Goal: Information Seeking & Learning: Learn about a topic

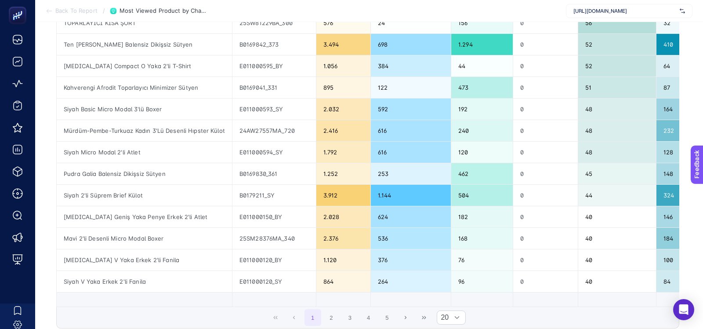
scroll to position [0, 15]
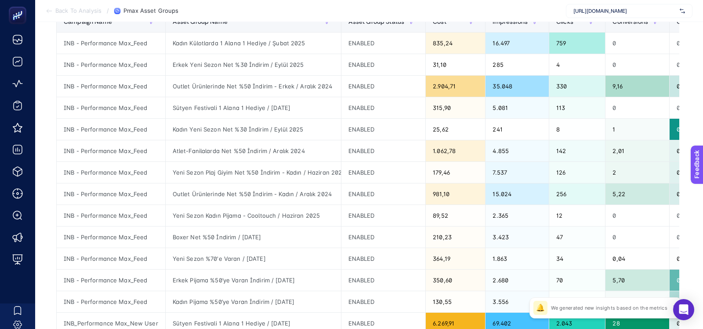
scroll to position [61, 0]
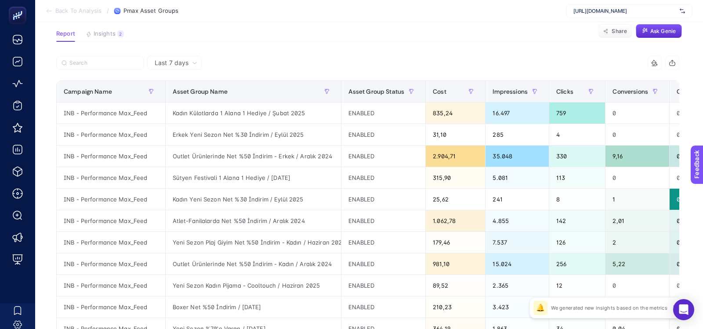
click at [621, 11] on span "https://www.dagi.com.tr/" at bounding box center [625, 10] width 103 height 7
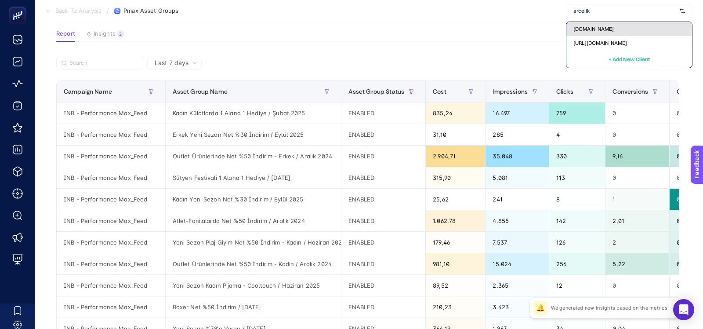
type input "arcelik"
click at [624, 27] on div "Arcelik.com.tr" at bounding box center [630, 29] width 126 height 14
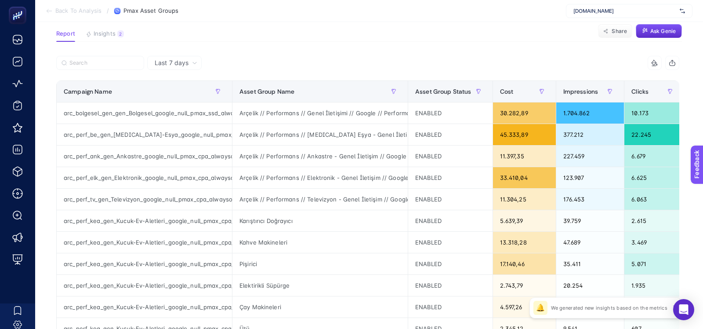
scroll to position [0, 0]
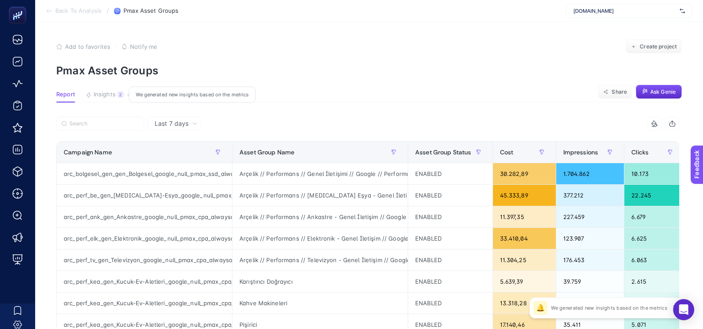
click at [104, 96] on span "Insights" at bounding box center [105, 94] width 22 height 7
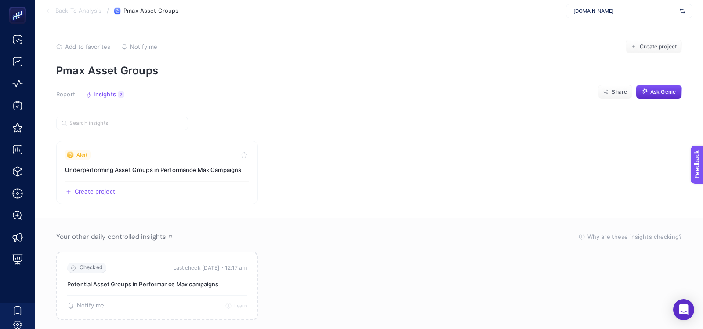
click at [65, 94] on span "Report" at bounding box center [65, 94] width 19 height 7
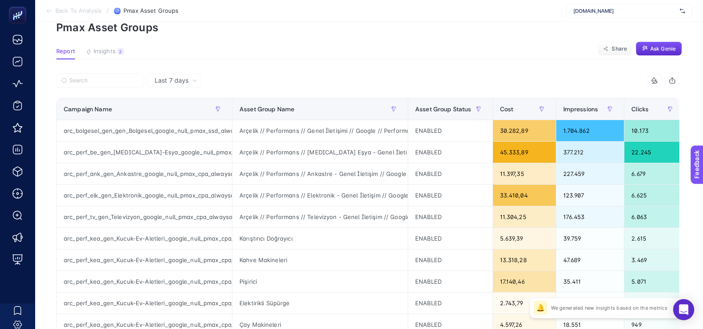
scroll to position [40, 0]
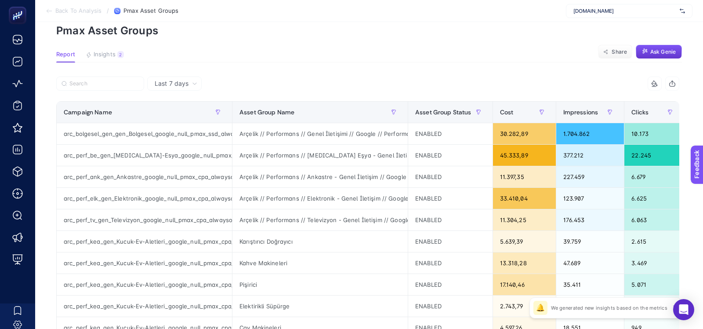
click at [659, 45] on button "Ask Genie" at bounding box center [659, 52] width 46 height 14
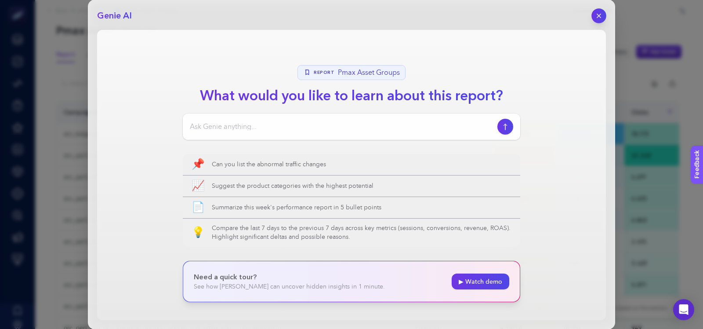
click at [604, 12] on button "button" at bounding box center [599, 15] width 15 height 15
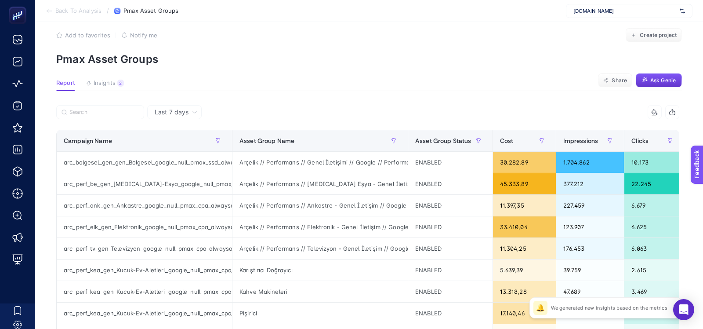
scroll to position [0, 0]
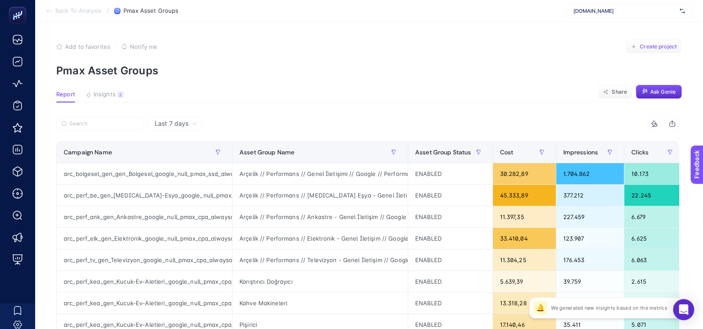
click at [643, 52] on button "Create project" at bounding box center [654, 47] width 56 height 14
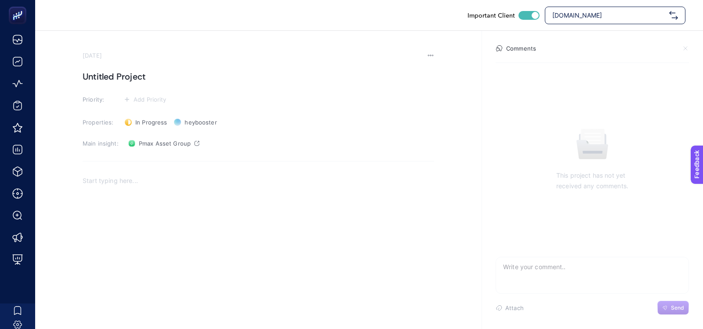
click at [120, 73] on h1 "Untitled Project" at bounding box center [259, 76] width 352 height 14
click at [93, 170] on div "Rich Text Editor. Editing area: main" at bounding box center [259, 258] width 352 height 176
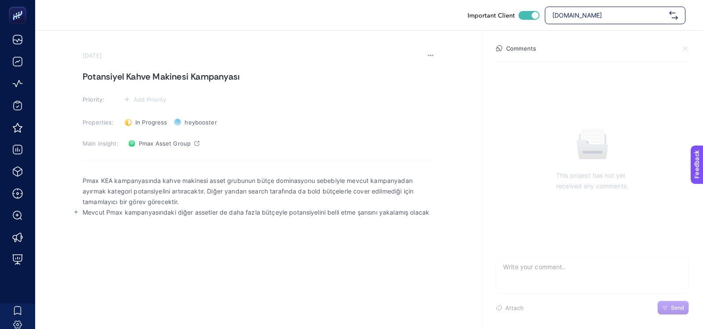
click at [195, 214] on p "Mevcut Pmax kampanyasındaki diğer assetler de daha fazla bütçeyle potansiyelini…" at bounding box center [259, 212] width 352 height 11
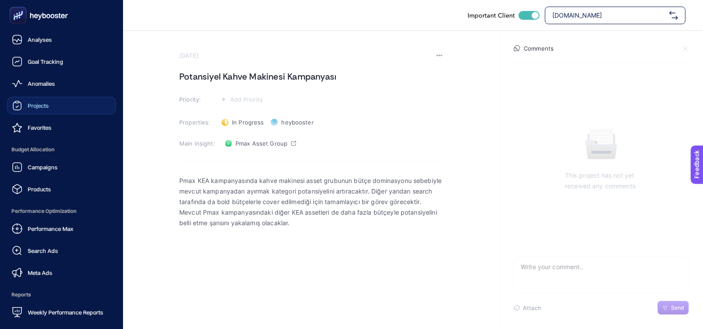
click at [25, 101] on div "Projects" at bounding box center [30, 105] width 37 height 11
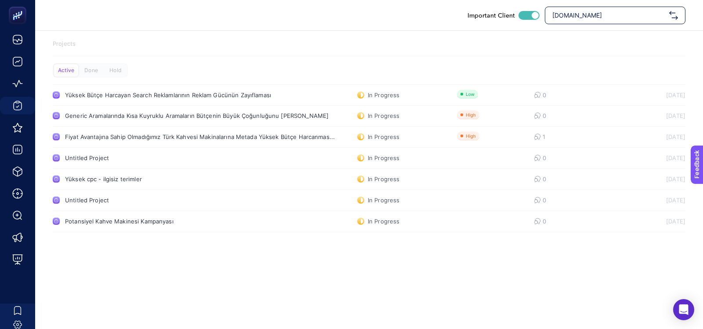
click at [563, 21] on div "Arcelik.com.tr" at bounding box center [615, 16] width 141 height 18
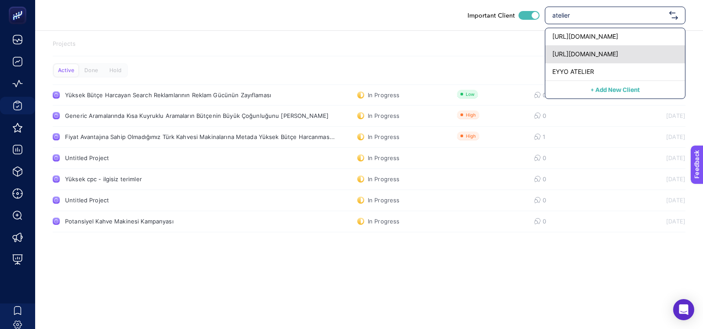
type input "atelier"
click at [593, 59] on div "[URL][DOMAIN_NAME]" at bounding box center [616, 55] width 140 height 18
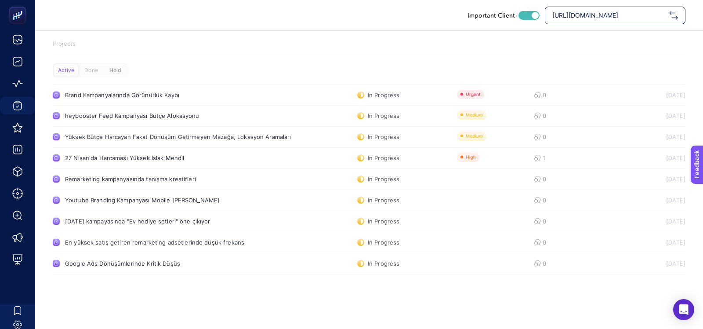
click at [108, 68] on div "Hold" at bounding box center [115, 70] width 24 height 12
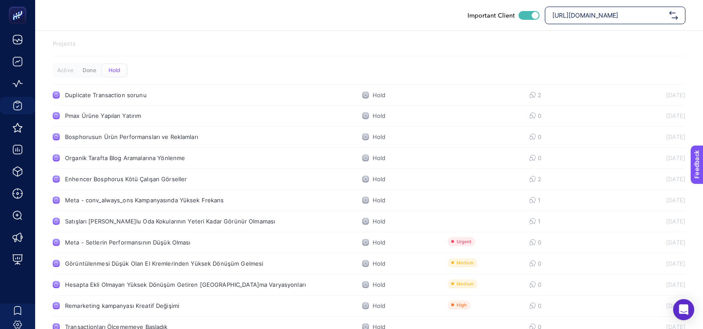
click at [92, 68] on div "Done" at bounding box center [89, 70] width 24 height 12
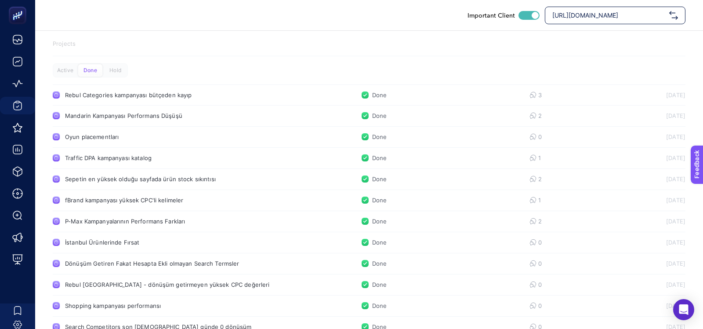
click at [123, 69] on div "Hold" at bounding box center [115, 70] width 24 height 12
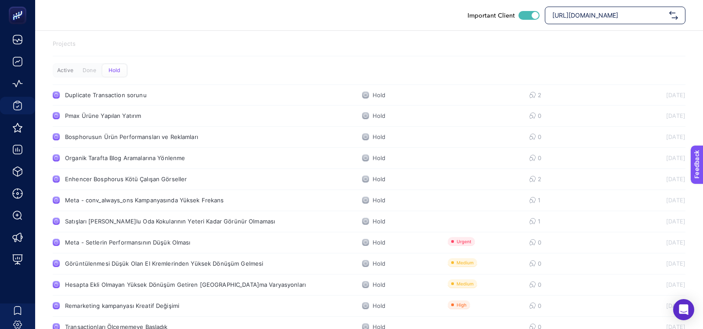
click at [59, 69] on div "Active" at bounding box center [65, 70] width 24 height 12
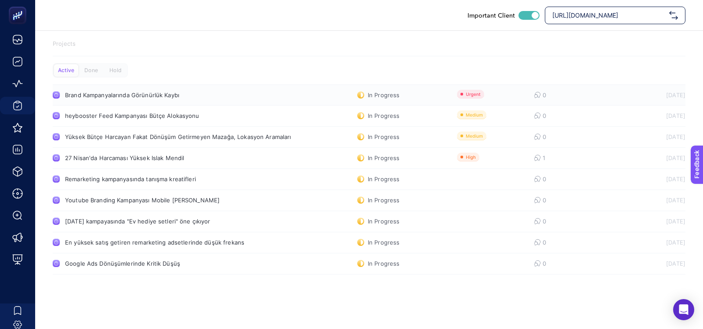
click at [130, 98] on link "Brand Kampanyalarında Görünürlük Kaybı In Progress 0 3/14/2025" at bounding box center [369, 94] width 633 height 21
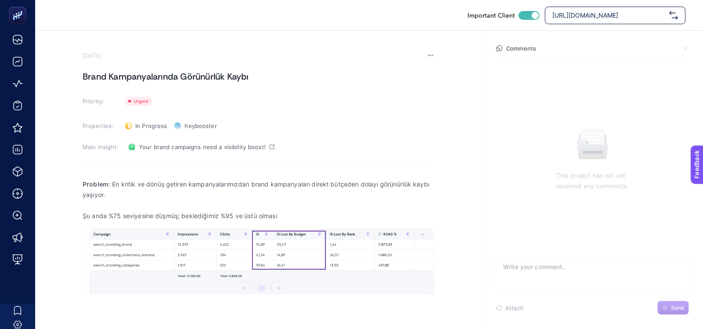
click at [244, 111] on section "March 14, 2025 Brand Kampanyalarında Görünürlük Kaybı Priority: Priority Proper…" at bounding box center [259, 200] width 352 height 297
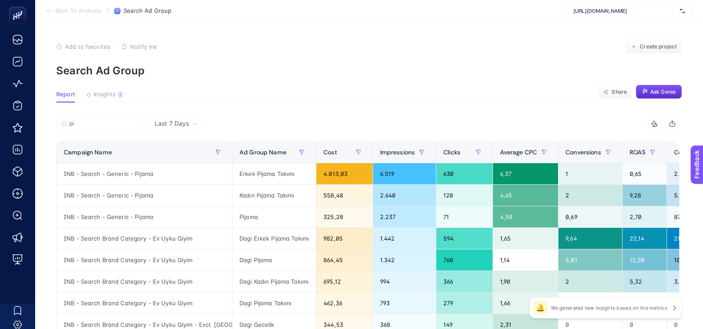
click at [670, 47] on span "Create project" at bounding box center [658, 46] width 37 height 7
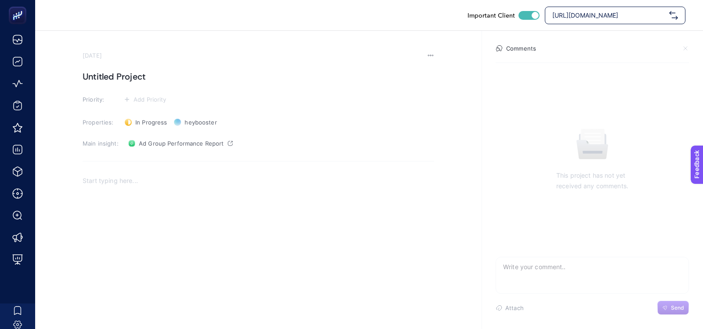
click at [148, 80] on h1 "Untitled Project" at bounding box center [259, 76] width 352 height 14
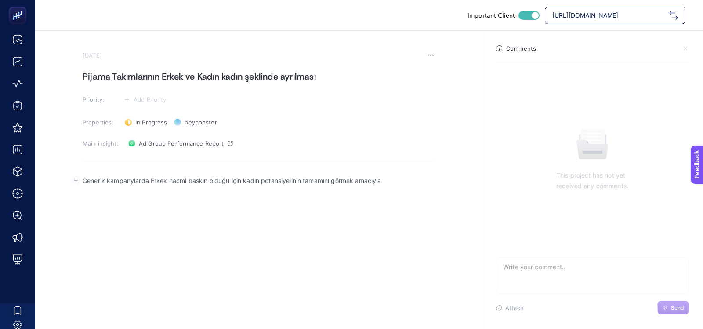
click at [134, 180] on p "Generik kampanylarda Erkek hacmi baskın olduğu için kadın potansiyelinin tamamı…" at bounding box center [259, 180] width 352 height 11
click at [105, 182] on p "Generik kampanyaalarda Erkek hacmi baskın olduğu için kadın potansiyelinin tama…" at bounding box center [259, 180] width 352 height 11
drag, startPoint x: 105, startPoint y: 181, endPoint x: 78, endPoint y: 182, distance: 26.8
click at [78, 182] on body "Important Client https://www.dagi.com.tr/ September 24, 2025 Pijama Takımlarını…" at bounding box center [351, 164] width 703 height 329
click at [143, 180] on p "Search kampanyalarda Erkek hacmi baskın olduğu için kadın potansiyelinin tamamı…" at bounding box center [259, 180] width 352 height 11
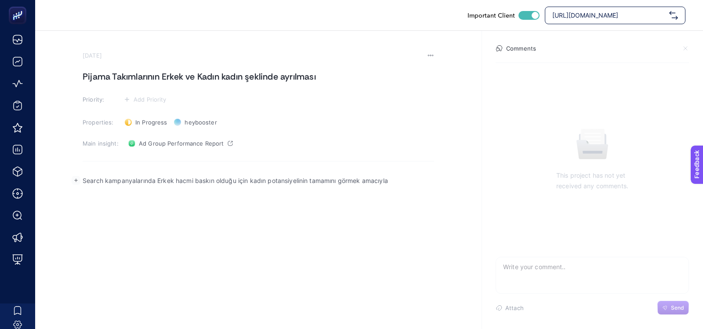
click at [394, 180] on p "Search kampanyalarında Erkek hacmi baskın olduğu için kadın potansiyelinin tama…" at bounding box center [259, 180] width 352 height 11
click at [306, 178] on p "Search kampanyalarında Erkek hacmi baskın olduğu için kadın potansiyelinin tama…" at bounding box center [259, 180] width 352 height 11
click at [391, 189] on div "Search kampanyalarında Erkek hacmi baskın olduğu için kadın potansiyelinin tama…" at bounding box center [259, 258] width 352 height 176
click at [588, 67] on section "This project has not yet received any comments." at bounding box center [593, 159] width 208 height 194
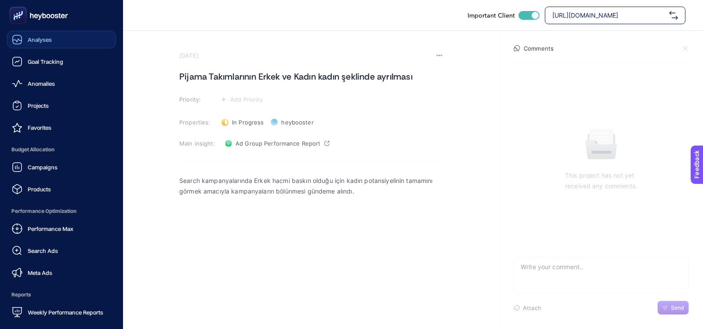
click at [22, 34] on link "Analyses" at bounding box center [61, 40] width 109 height 18
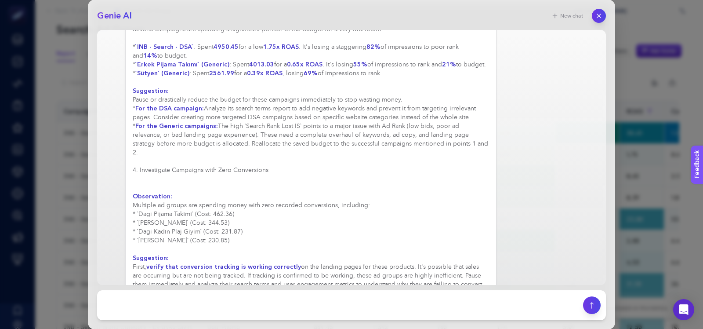
scroll to position [64, 0]
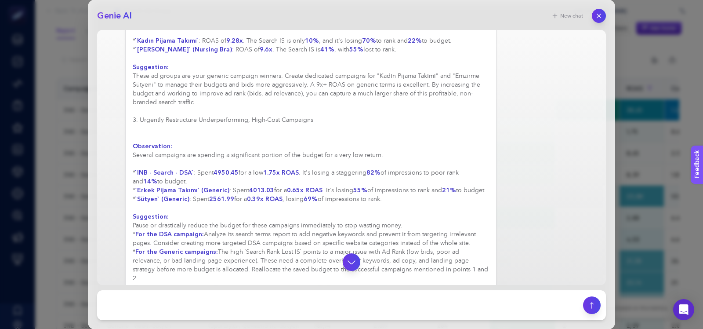
scroll to position [218, 0]
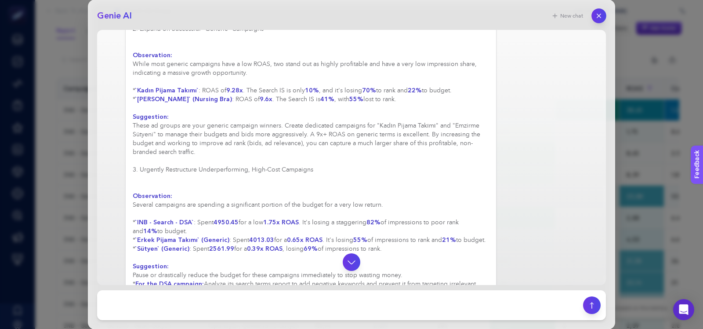
click at [599, 15] on icon "button" at bounding box center [599, 15] width 7 height 7
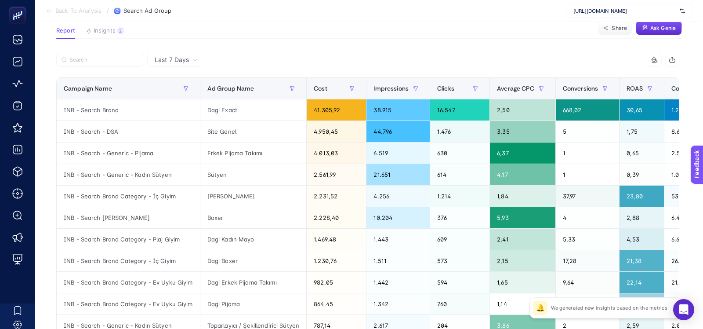
click at [509, 61] on div "10 items selected" at bounding box center [524, 60] width 312 height 14
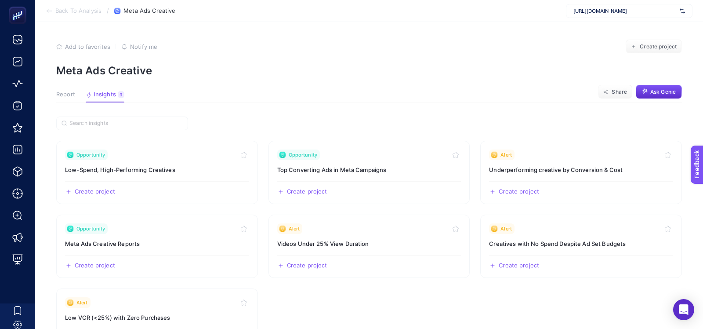
click at [64, 94] on span "Report" at bounding box center [65, 94] width 19 height 7
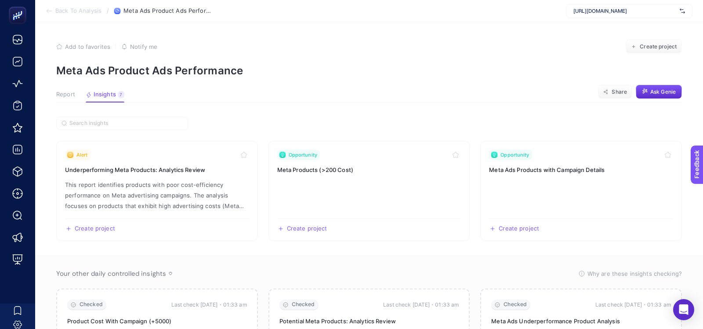
click at [473, 124] on section "Alert Underperforming Meta Products: Analytics Review This report identifies pr…" at bounding box center [369, 279] width 626 height 327
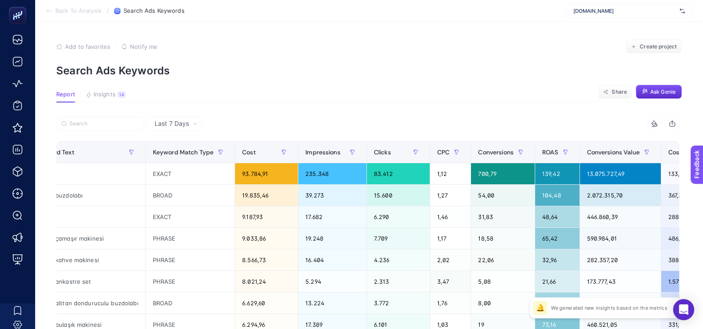
scroll to position [0, 407]
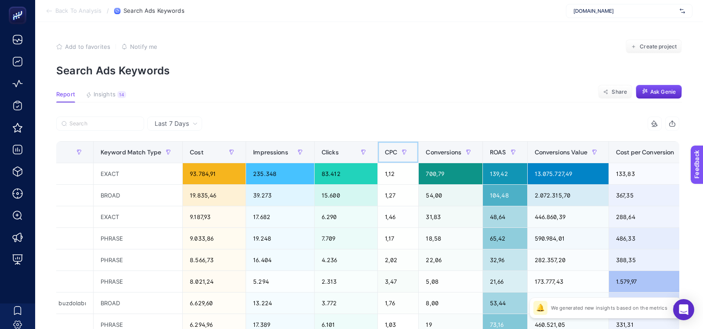
click at [398, 146] on div "CPC" at bounding box center [398, 152] width 26 height 14
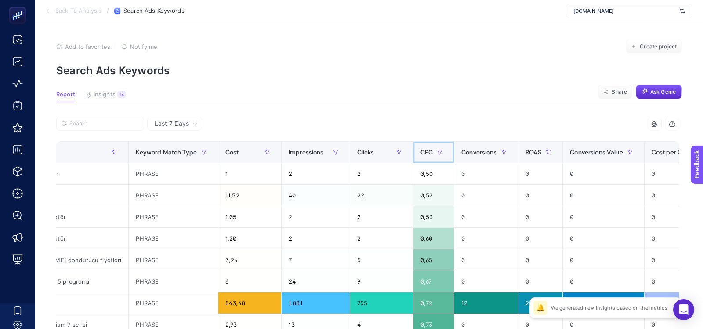
click at [421, 154] on span "CPC" at bounding box center [427, 152] width 12 height 7
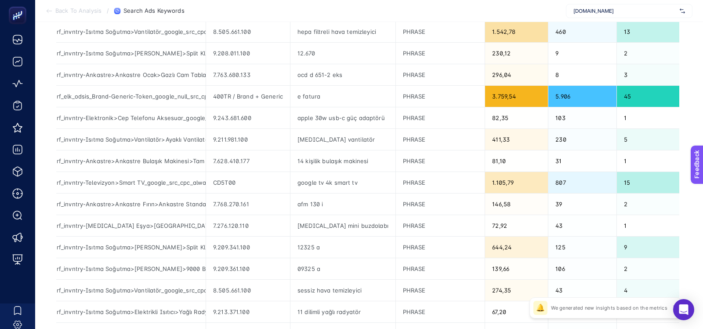
scroll to position [186, 0]
click at [260, 98] on div "400TR / Brand + Generic" at bounding box center [248, 95] width 84 height 21
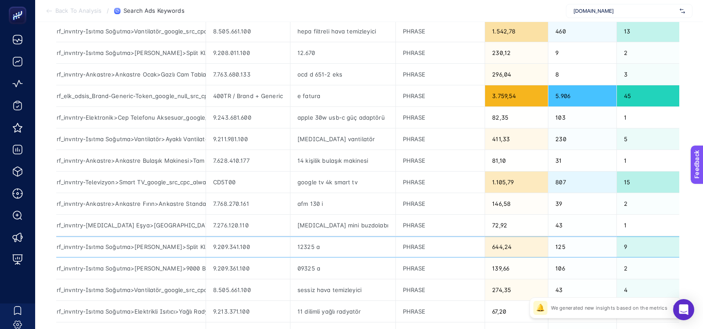
click at [305, 245] on div "12325 a" at bounding box center [343, 246] width 105 height 21
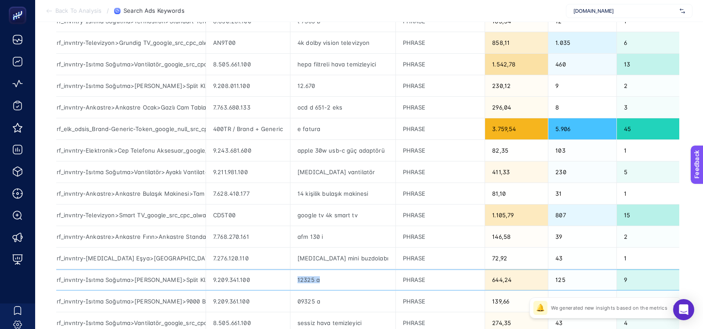
scroll to position [151, 0]
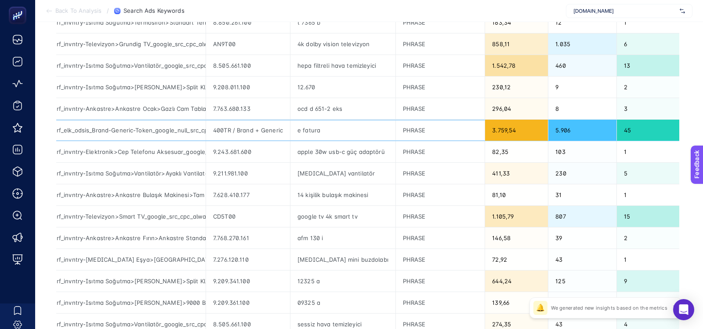
click at [304, 130] on div "e fatura" at bounding box center [343, 130] width 105 height 21
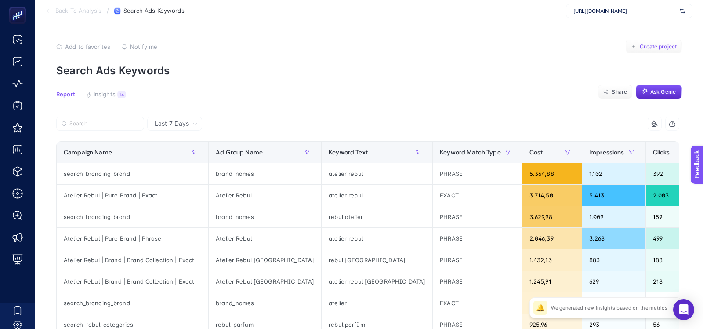
click at [641, 47] on span "Create project" at bounding box center [658, 46] width 37 height 7
click at [646, 47] on span "Create project" at bounding box center [658, 46] width 37 height 7
click at [579, 41] on div "Add to favorites false Notify me Create project" at bounding box center [369, 47] width 626 height 14
click at [651, 91] on span "Ask Genie" at bounding box center [663, 91] width 25 height 7
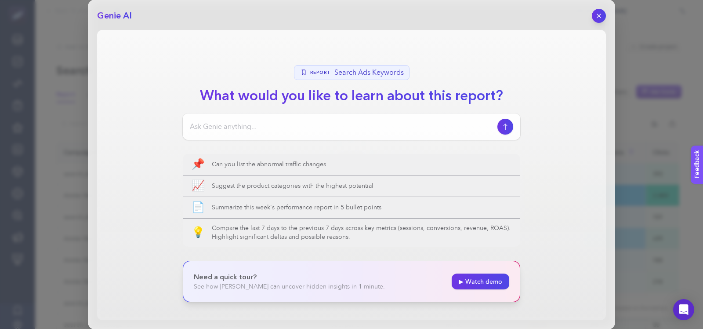
click at [444, 123] on input at bounding box center [342, 126] width 304 height 11
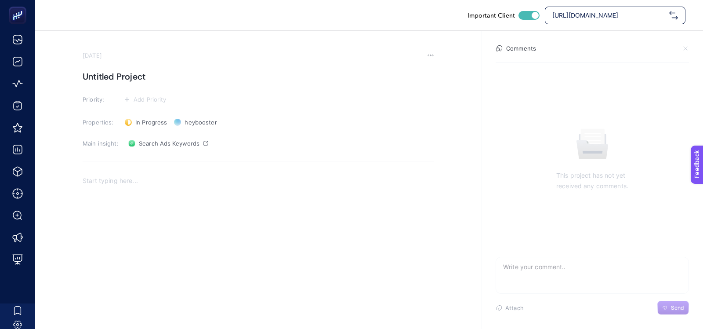
click at [433, 52] on icon at bounding box center [430, 55] width 7 height 7
click at [421, 71] on span "Delete" at bounding box center [419, 68] width 19 height 7
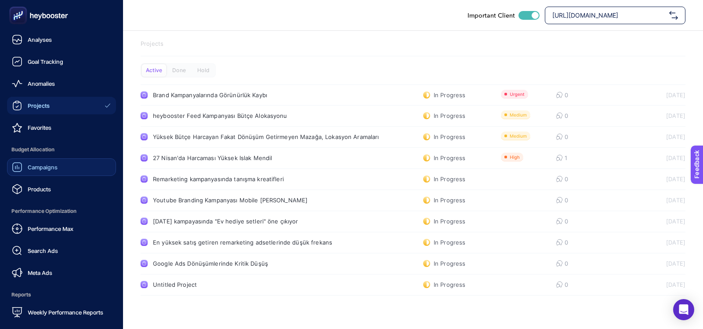
click at [53, 171] on div "Campaigns" at bounding box center [35, 167] width 46 height 11
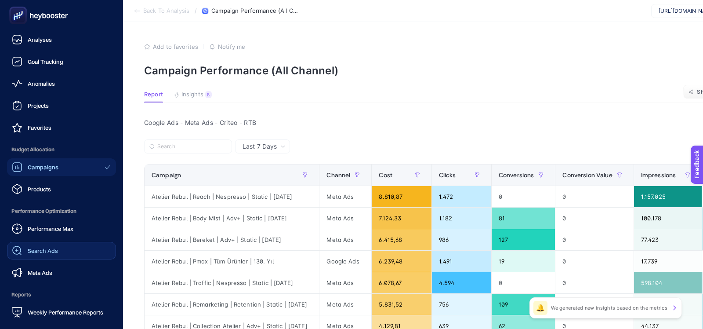
click at [33, 255] on div "Search Ads" at bounding box center [35, 250] width 46 height 11
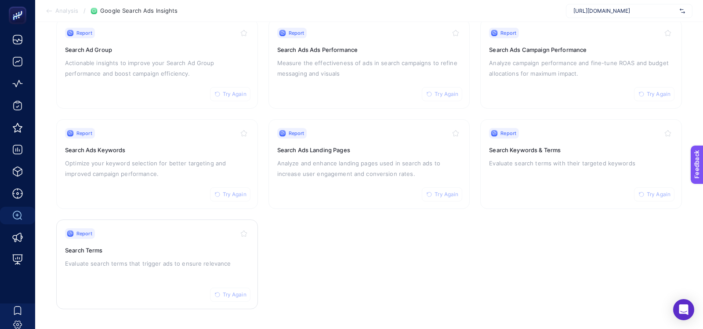
click at [149, 228] on div "Report Try Again" at bounding box center [157, 233] width 184 height 11
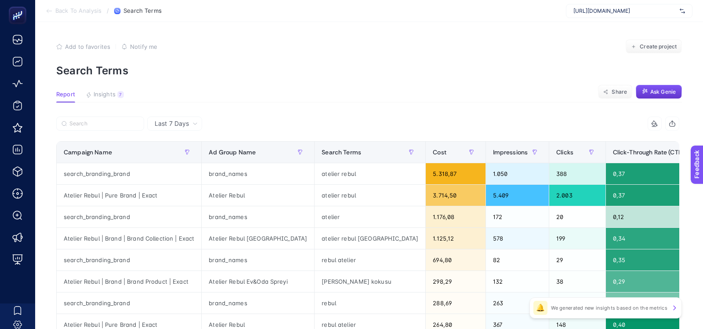
click at [642, 88] on icon "button" at bounding box center [645, 91] width 7 height 7
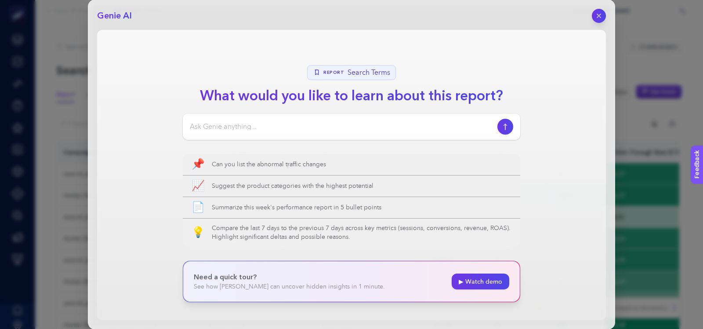
click at [436, 118] on div at bounding box center [352, 126] width 338 height 26
click at [430, 129] on input at bounding box center [342, 126] width 304 height 11
click at [419, 120] on div at bounding box center [352, 126] width 338 height 26
click at [376, 137] on div at bounding box center [352, 126] width 338 height 26
click at [365, 132] on div at bounding box center [352, 126] width 338 height 26
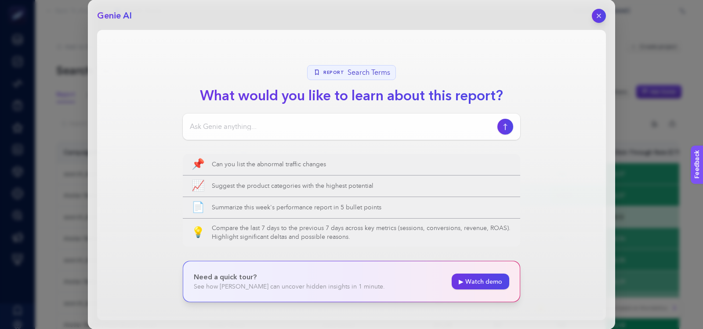
click at [360, 124] on input at bounding box center [342, 126] width 304 height 11
click at [199, 113] on div at bounding box center [352, 126] width 338 height 26
click at [203, 123] on input at bounding box center [342, 126] width 304 height 11
paste input "Suggest ideas for future growth."
type input "Suggest ideas for future growth."
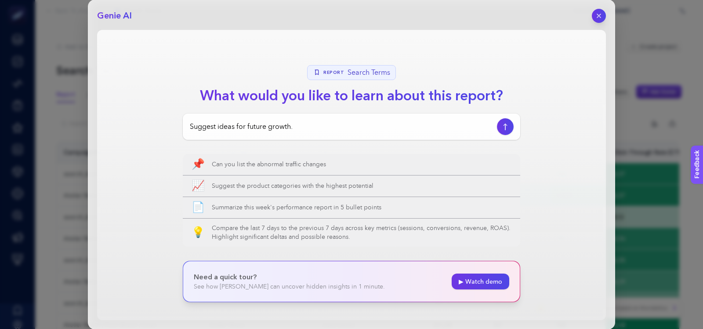
click at [505, 124] on icon "button" at bounding box center [506, 127] width 4 height 6
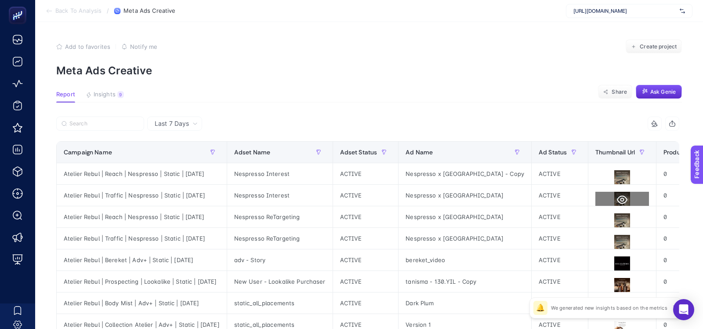
click at [617, 197] on icon at bounding box center [622, 200] width 11 height 8
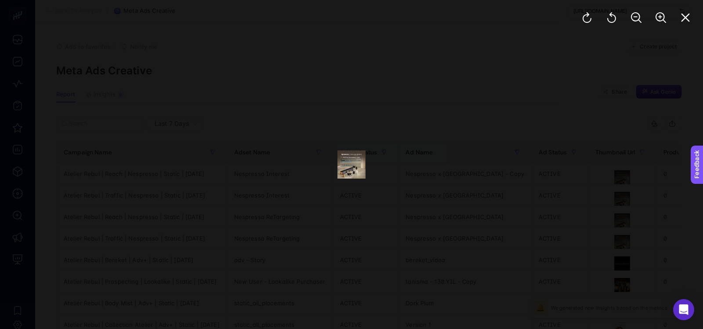
click at [444, 167] on div at bounding box center [351, 164] width 703 height 329
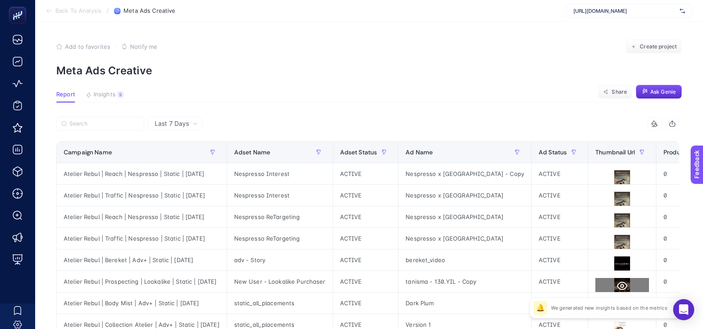
click at [617, 284] on icon at bounding box center [622, 285] width 11 height 11
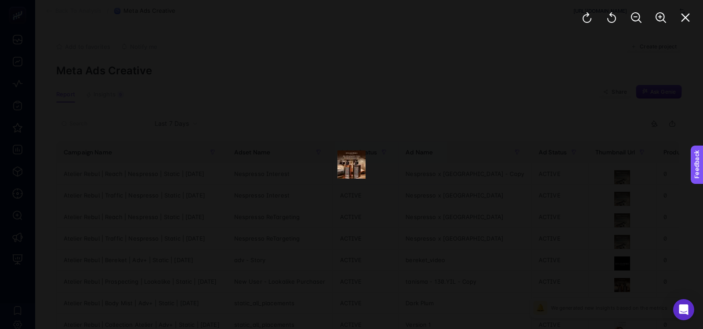
click at [414, 44] on div at bounding box center [351, 164] width 703 height 329
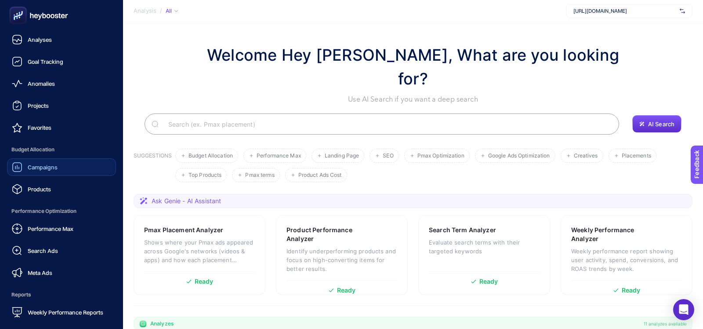
click at [44, 169] on span "Campaigns" at bounding box center [43, 167] width 30 height 7
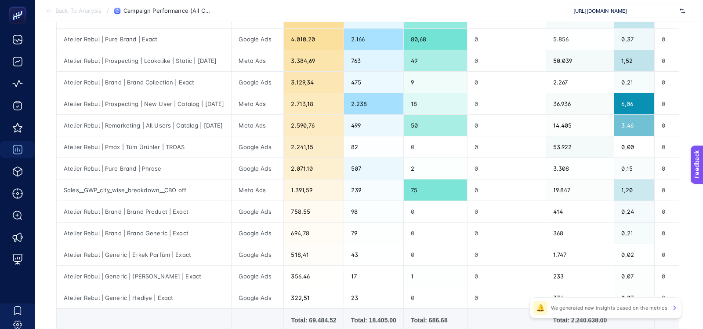
scroll to position [398, 0]
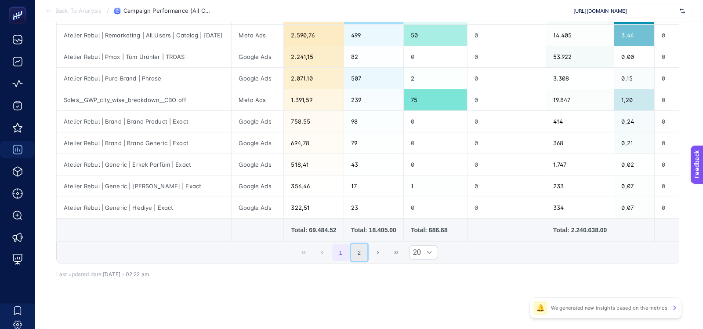
click at [358, 254] on button "2" at bounding box center [359, 252] width 17 height 17
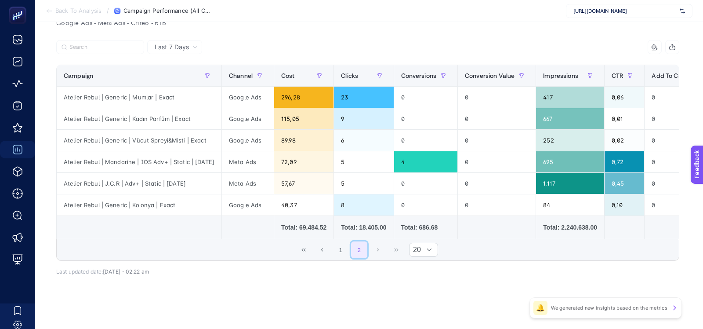
scroll to position [84, 0]
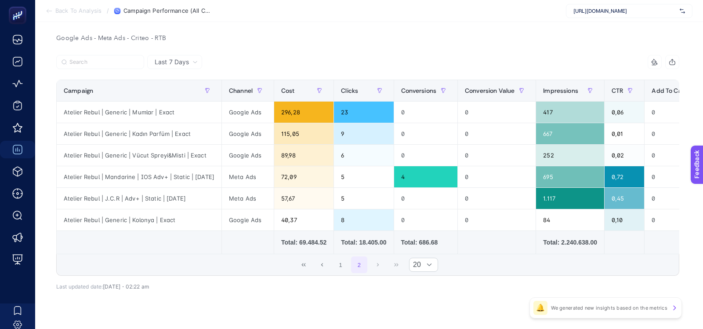
click at [174, 67] on div "Last 7 Days" at bounding box center [174, 62] width 55 height 14
click at [175, 91] on li "Last 30 Days" at bounding box center [175, 96] width 50 height 16
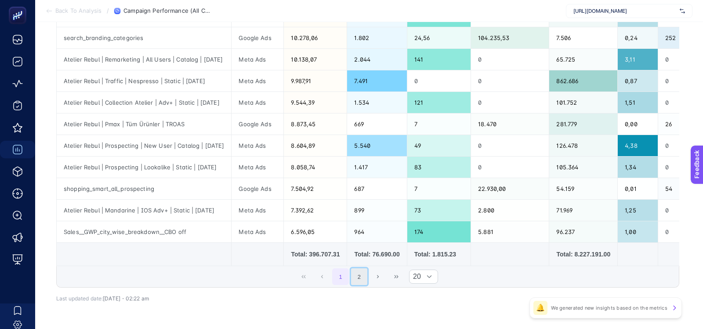
click at [355, 270] on button "2" at bounding box center [359, 276] width 17 height 17
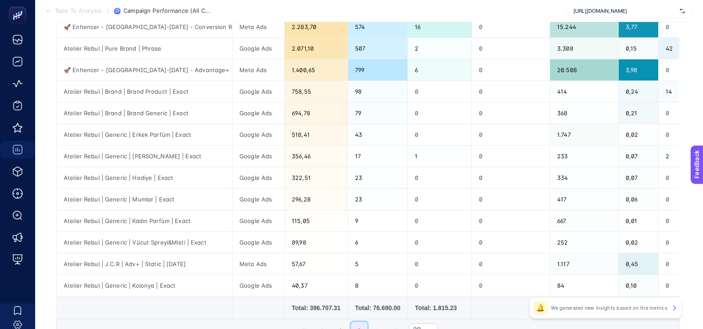
scroll to position [257, 0]
click at [342, 320] on button "1" at bounding box center [340, 328] width 17 height 17
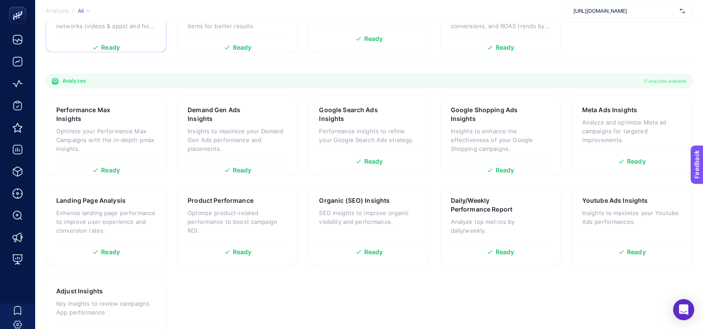
scroll to position [256, 0]
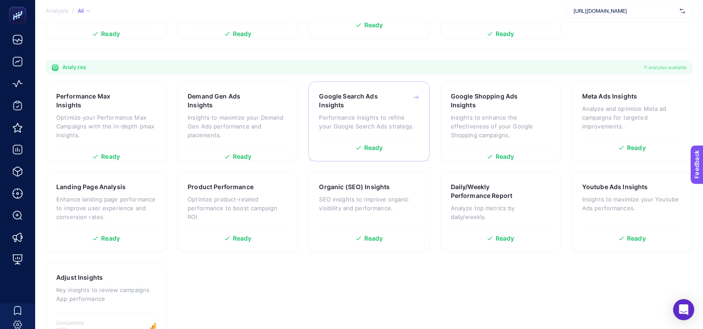
click at [389, 113] on p "Performance insights to refine your Google Search Ads strategy." at bounding box center [369, 122] width 100 height 18
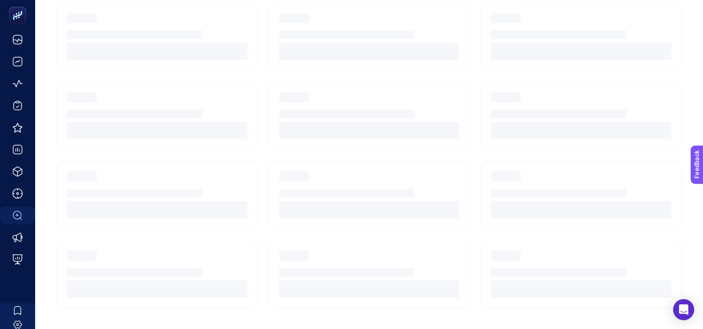
scroll to position [102, 0]
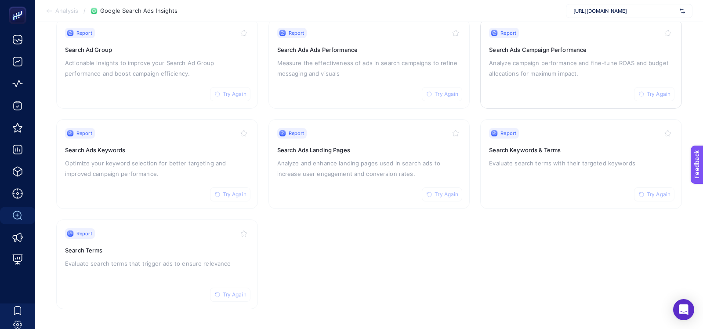
click at [514, 58] on p "Analyze campaign performance and fine-tune ROAS and budget allocations for maxi…" at bounding box center [581, 68] width 184 height 21
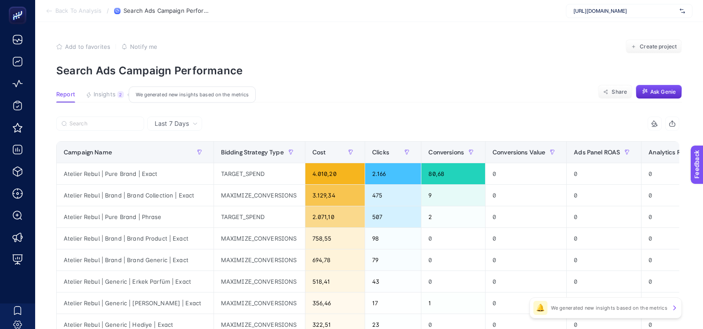
click at [120, 100] on button "Insights 2 We generated new insights based on the metrics" at bounding box center [105, 96] width 38 height 11
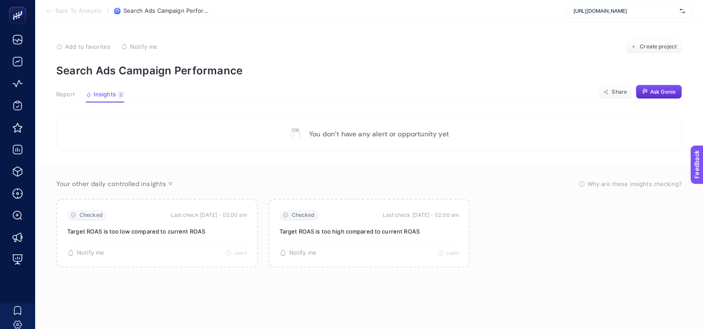
click at [64, 93] on span "Report" at bounding box center [65, 94] width 19 height 7
